Goal: Find specific page/section: Find specific page/section

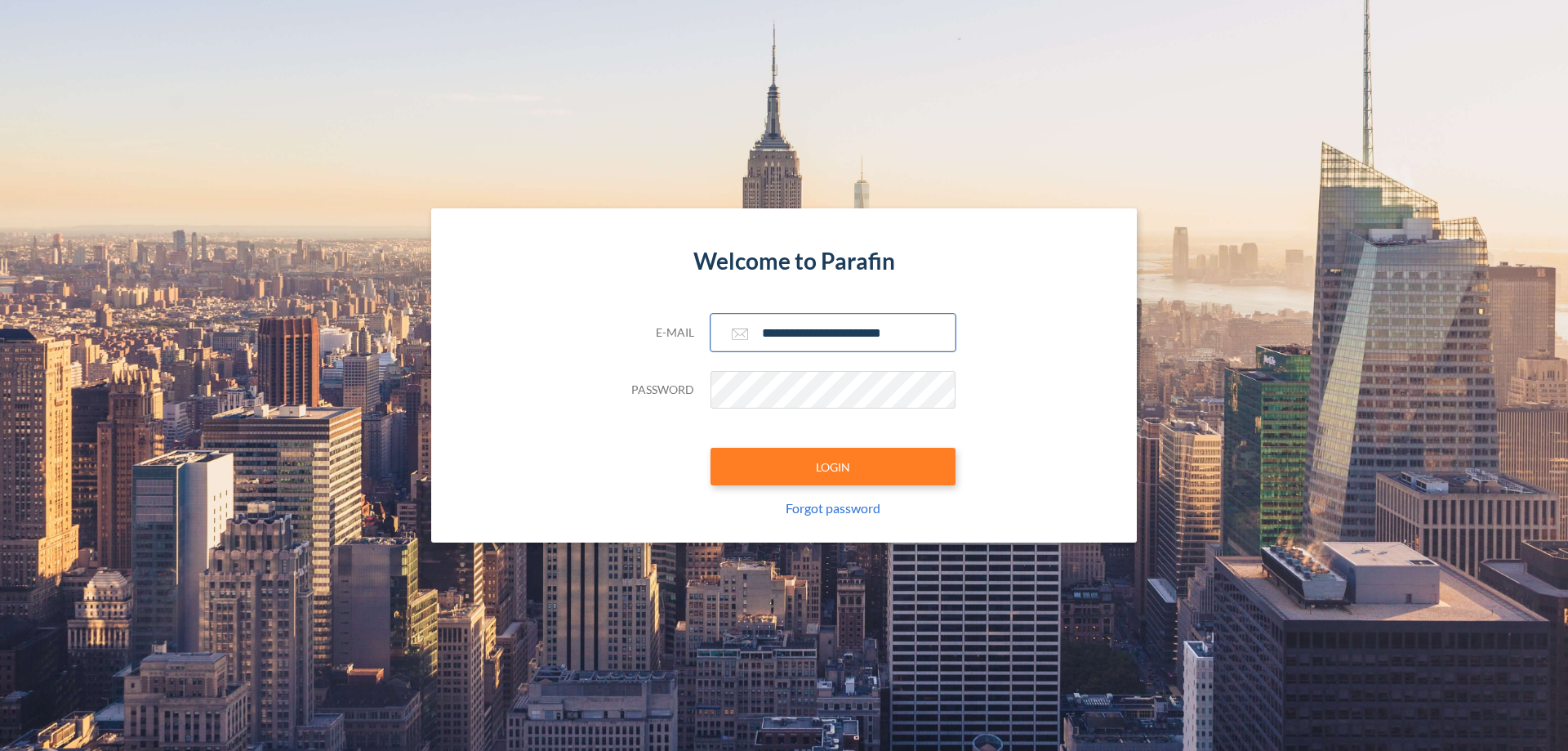
type input "**********"
click at [833, 466] on button "LOGIN" at bounding box center [833, 467] width 245 height 38
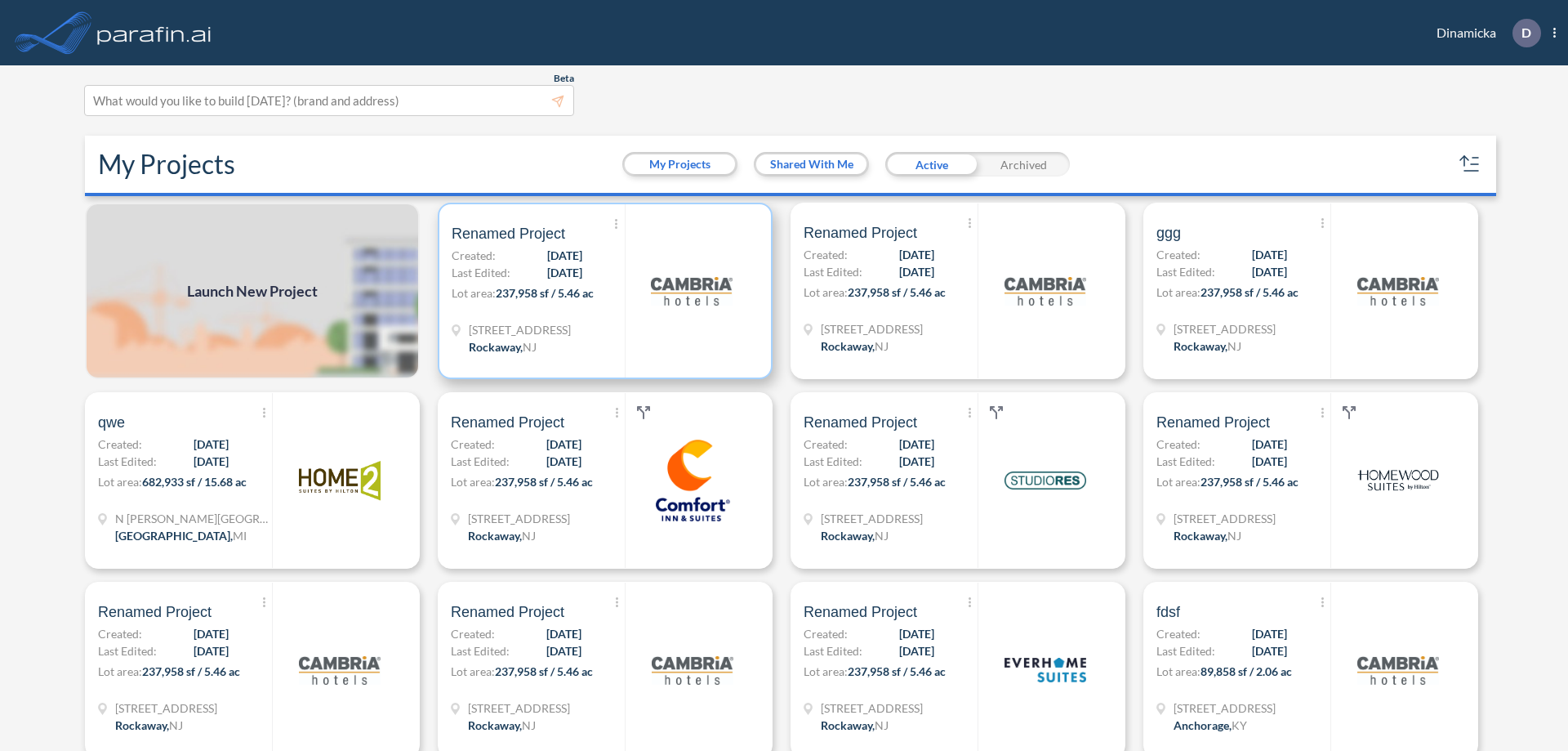
scroll to position [4, 0]
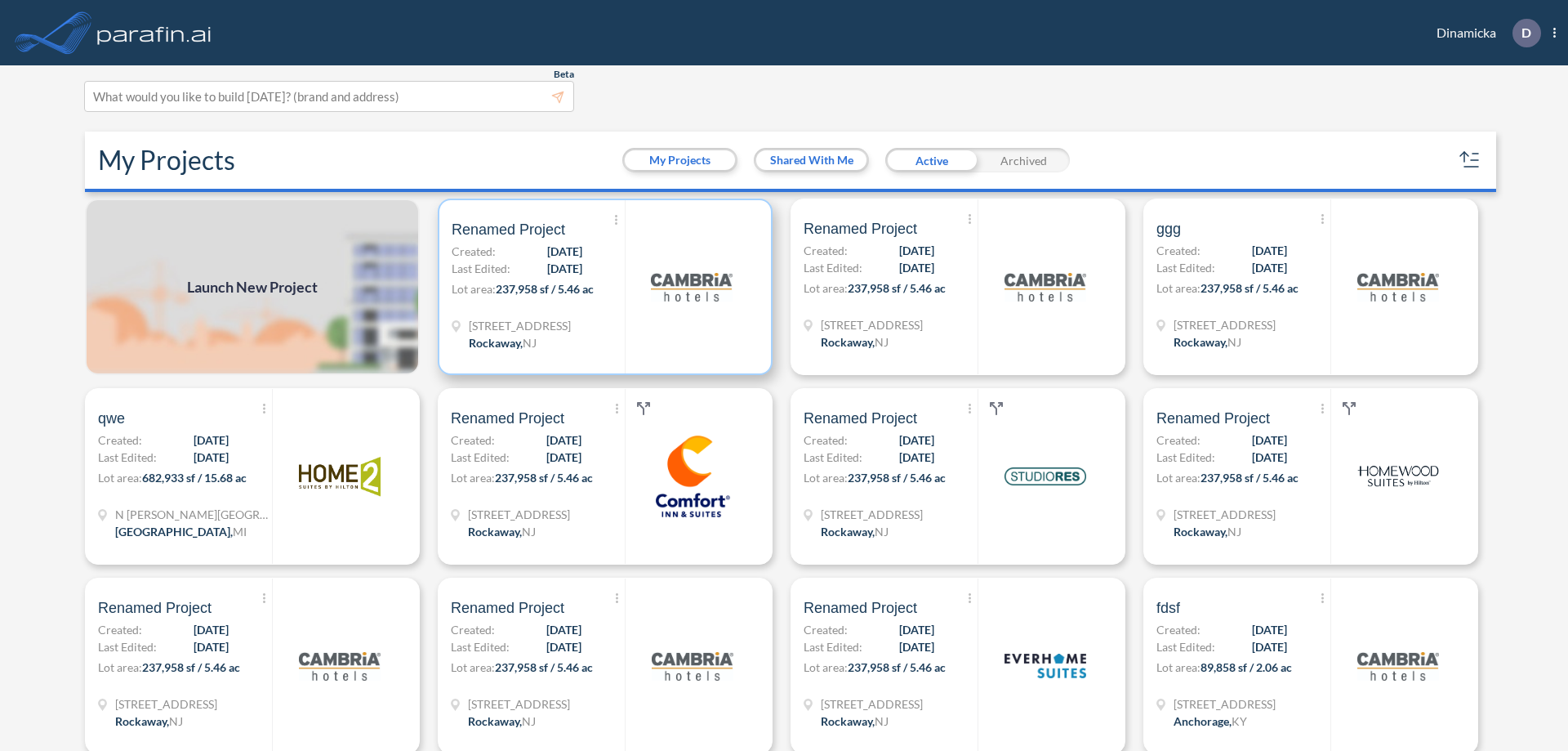
click at [602, 287] on p "Lot area: 237,958 sf / 5.46 ac" at bounding box center [539, 292] width 173 height 24
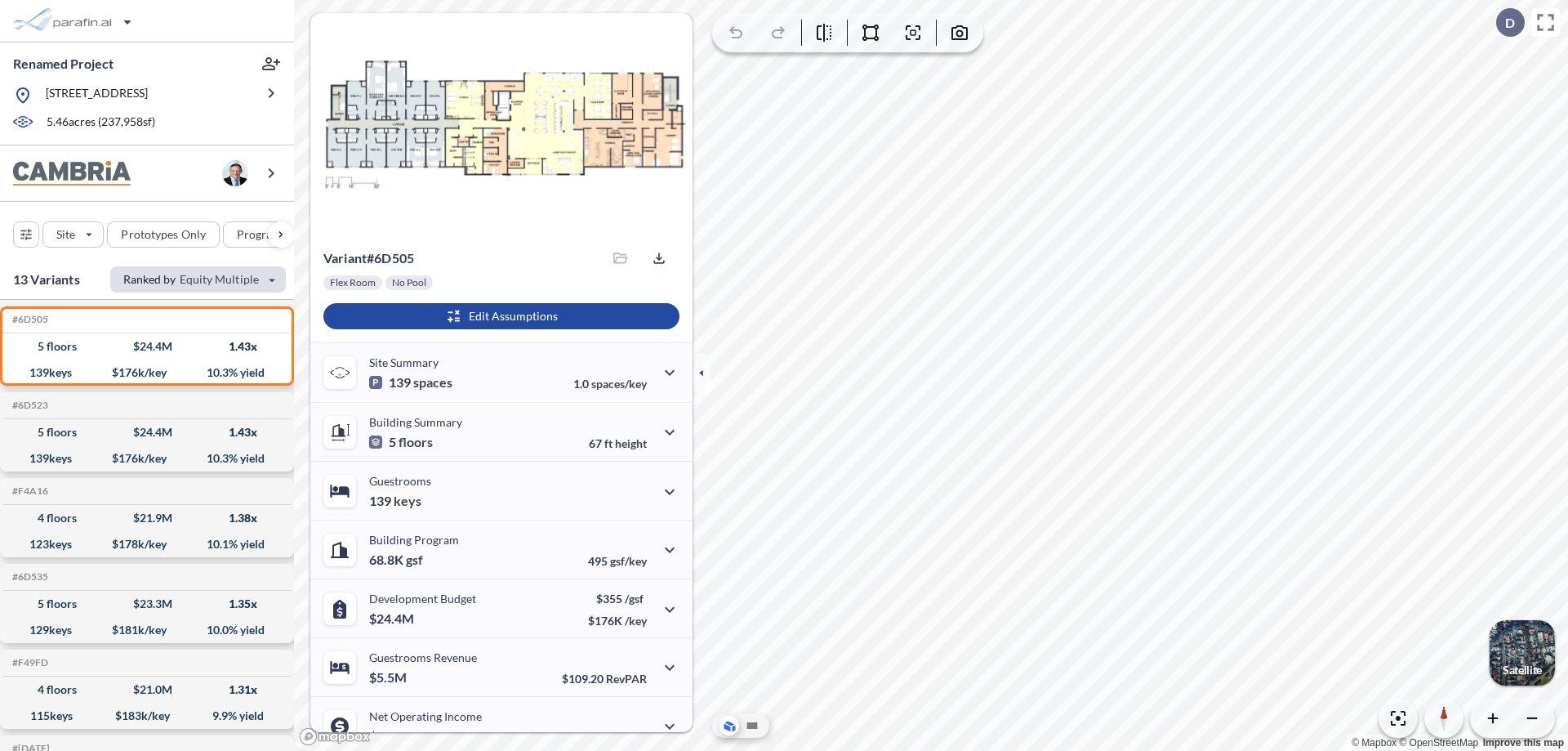
click at [198, 278] on div "button" at bounding box center [198, 279] width 175 height 26
click at [161, 338] on button "Keys" at bounding box center [160, 339] width 93 height 26
